Goal: Task Accomplishment & Management: Manage account settings

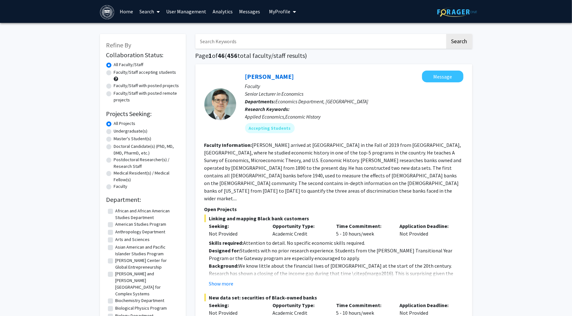
click at [114, 87] on label "Faculty/Staff with posted projects" at bounding box center [146, 85] width 65 height 7
click at [114, 87] on input "Faculty/Staff with posted projects" at bounding box center [116, 84] width 4 height 4
radio input "true"
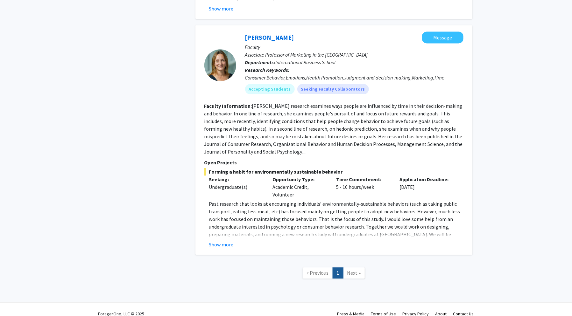
scroll to position [672, 0]
click at [216, 240] on button "Show more" at bounding box center [221, 244] width 25 height 8
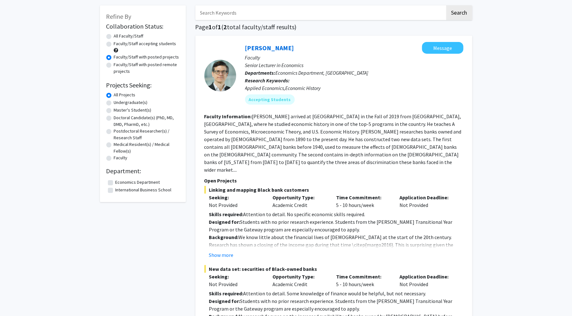
scroll to position [0, 0]
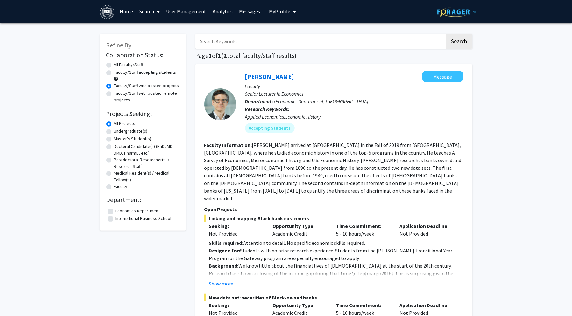
click at [271, 13] on span "My Profile" at bounding box center [279, 11] width 21 height 6
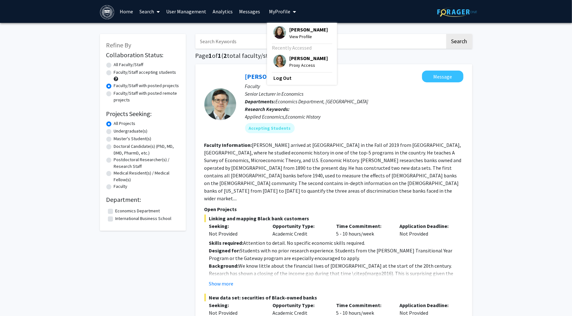
click at [274, 58] on img at bounding box center [279, 61] width 13 height 13
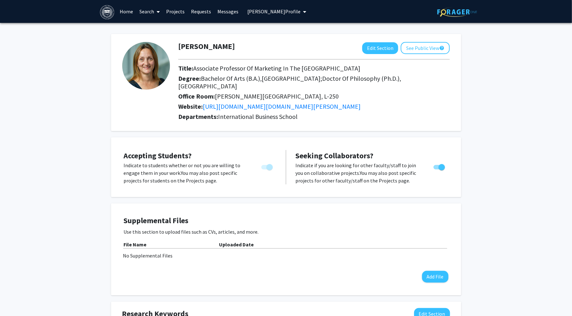
click at [170, 12] on link "Projects" at bounding box center [175, 11] width 25 height 22
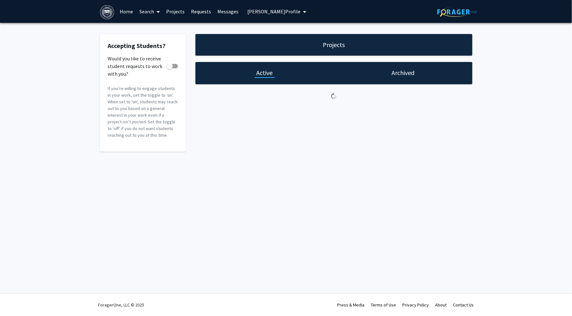
checkbox input "true"
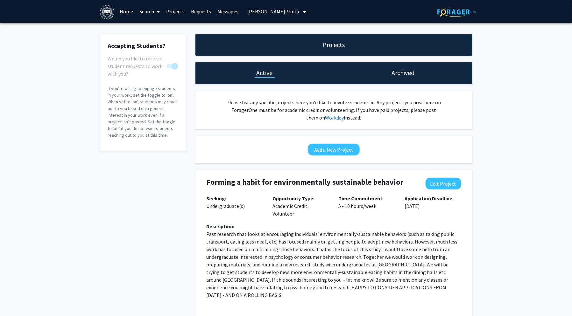
scroll to position [26, 0]
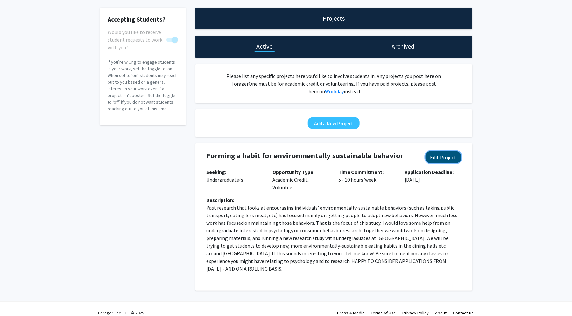
click at [436, 158] on button "Edit Project" at bounding box center [444, 158] width 36 height 12
select select "5 - 10"
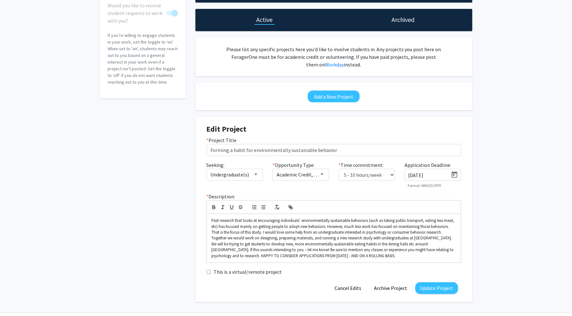
scroll to position [72, 0]
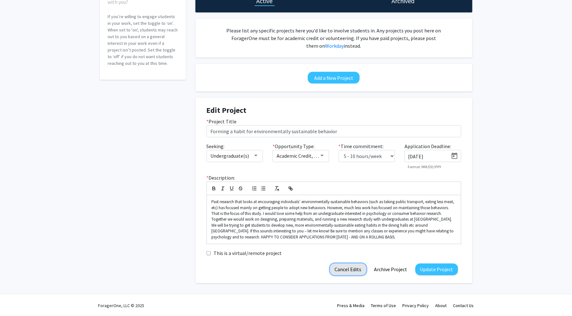
click at [352, 270] on button "Cancel Edits" at bounding box center [348, 270] width 36 height 12
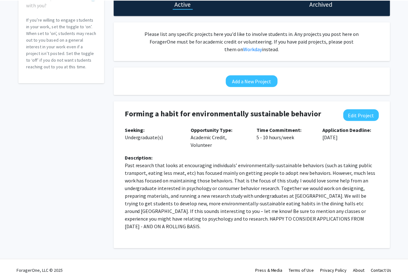
scroll to position [68, 0]
